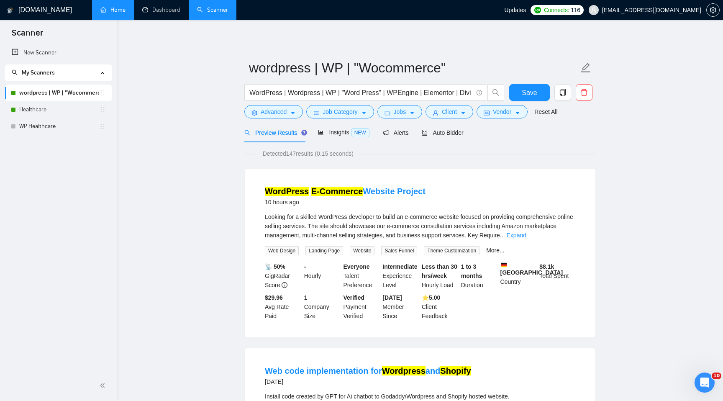
click at [117, 6] on link "Home" at bounding box center [112, 9] width 25 height 7
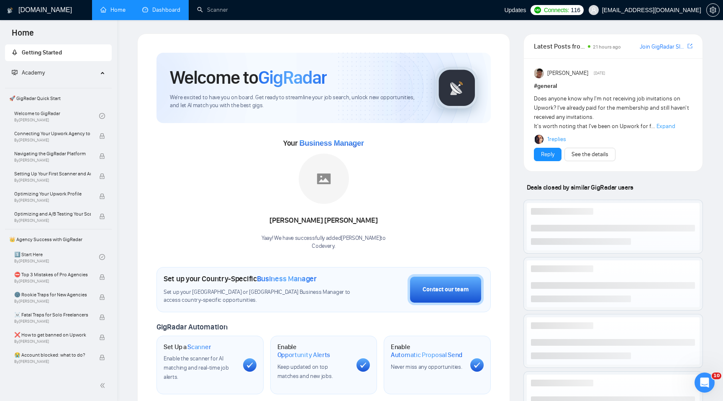
click at [173, 13] on link "Dashboard" at bounding box center [161, 9] width 38 height 7
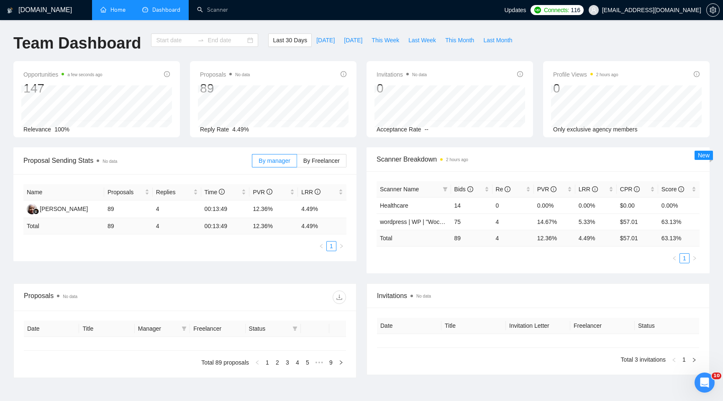
type input "[DATE]"
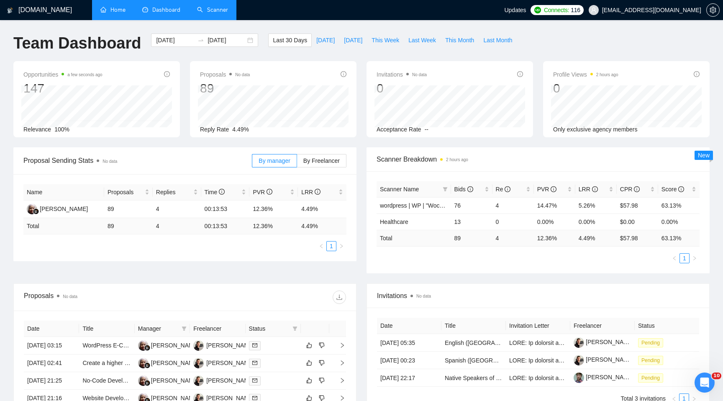
click at [223, 13] on link "Scanner" at bounding box center [212, 9] width 31 height 7
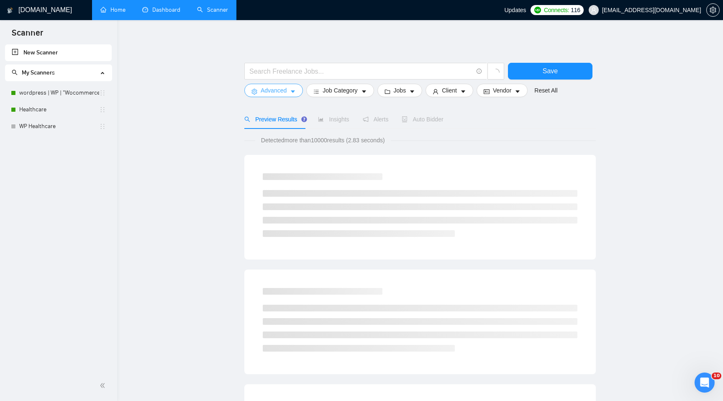
click at [289, 86] on button "Advanced" at bounding box center [273, 90] width 59 height 13
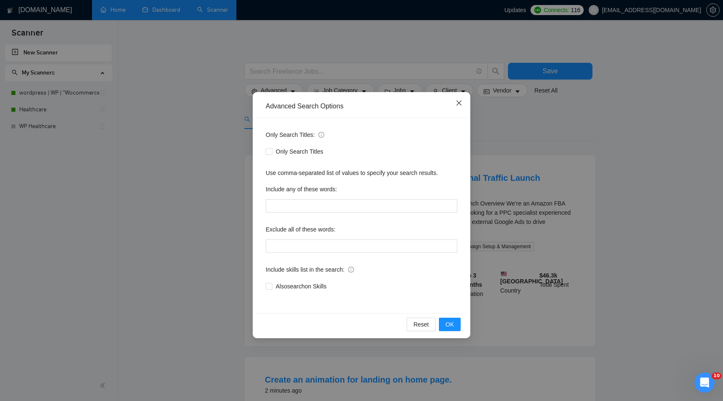
click at [455, 101] on span "Close" at bounding box center [459, 103] width 23 height 23
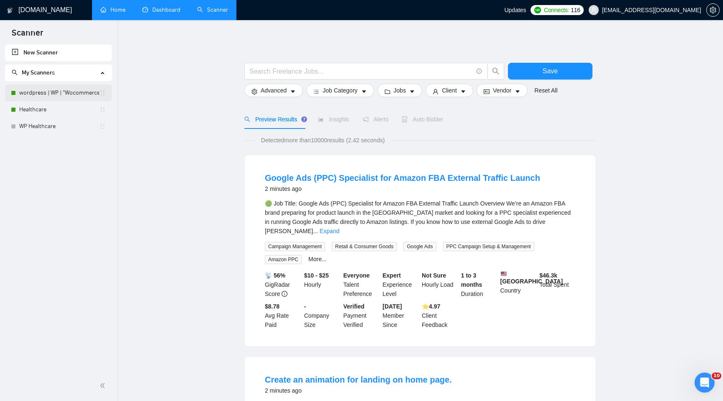
click at [48, 97] on link "wordpress | WP | "Wocommerce"" at bounding box center [59, 93] width 80 height 17
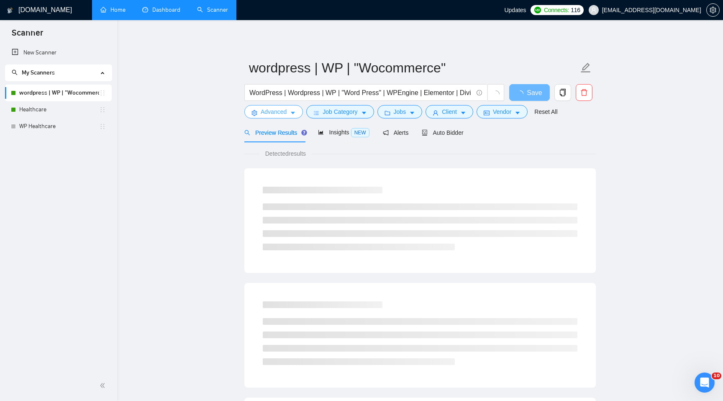
click at [273, 109] on span "Advanced" at bounding box center [274, 111] width 26 height 9
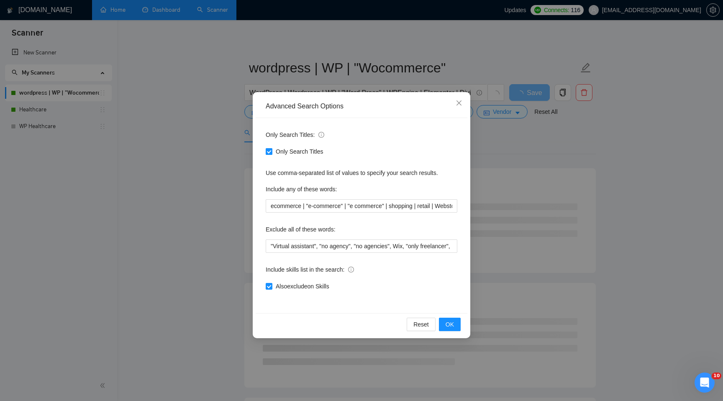
click at [269, 150] on input "Only Search Titles" at bounding box center [269, 151] width 6 height 6
checkbox input "false"
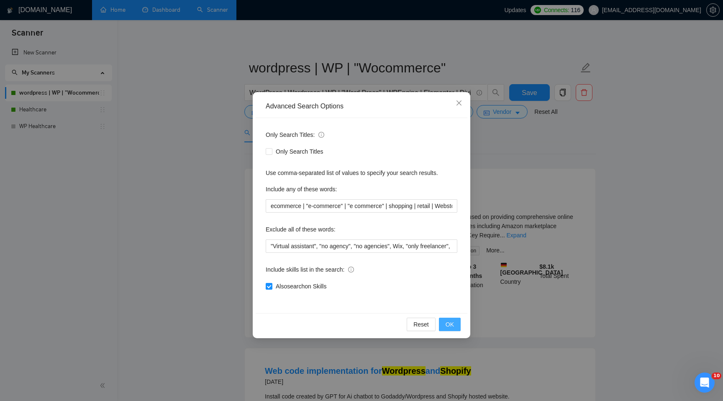
click at [446, 328] on span "OK" at bounding box center [450, 324] width 8 height 9
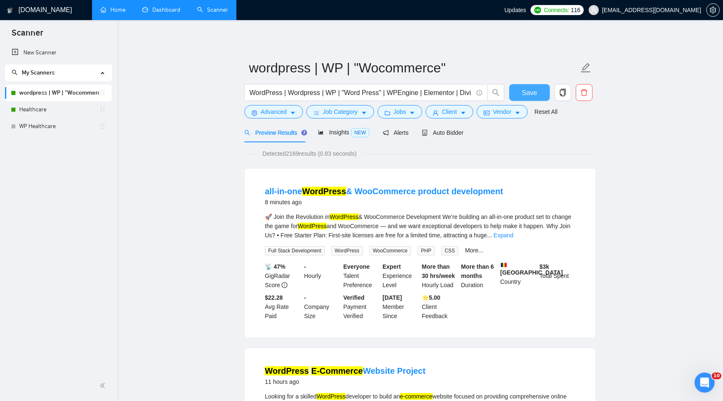
click at [535, 84] on button "Save" at bounding box center [529, 92] width 41 height 17
